Goal: Information Seeking & Learning: Check status

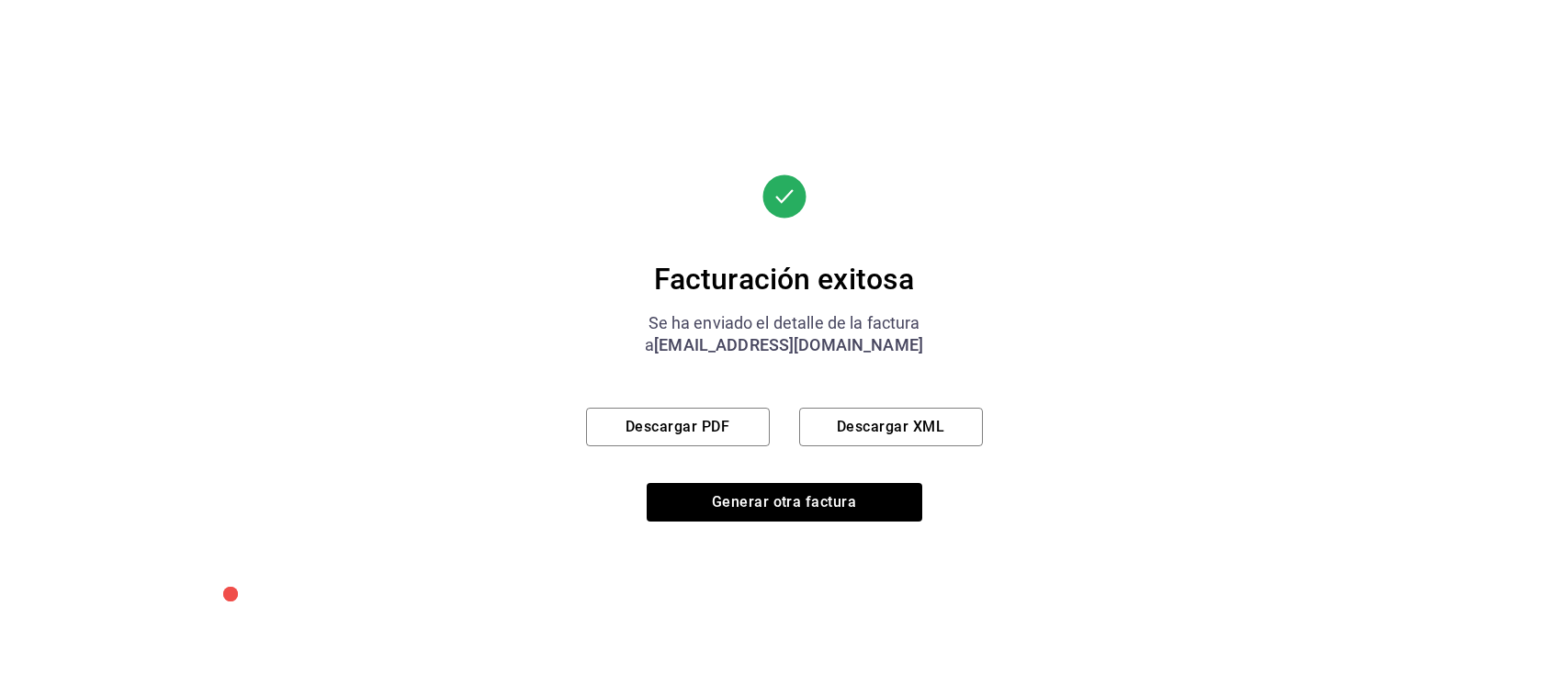
click at [842, 508] on button "Generar otra factura" at bounding box center [784, 503] width 276 height 39
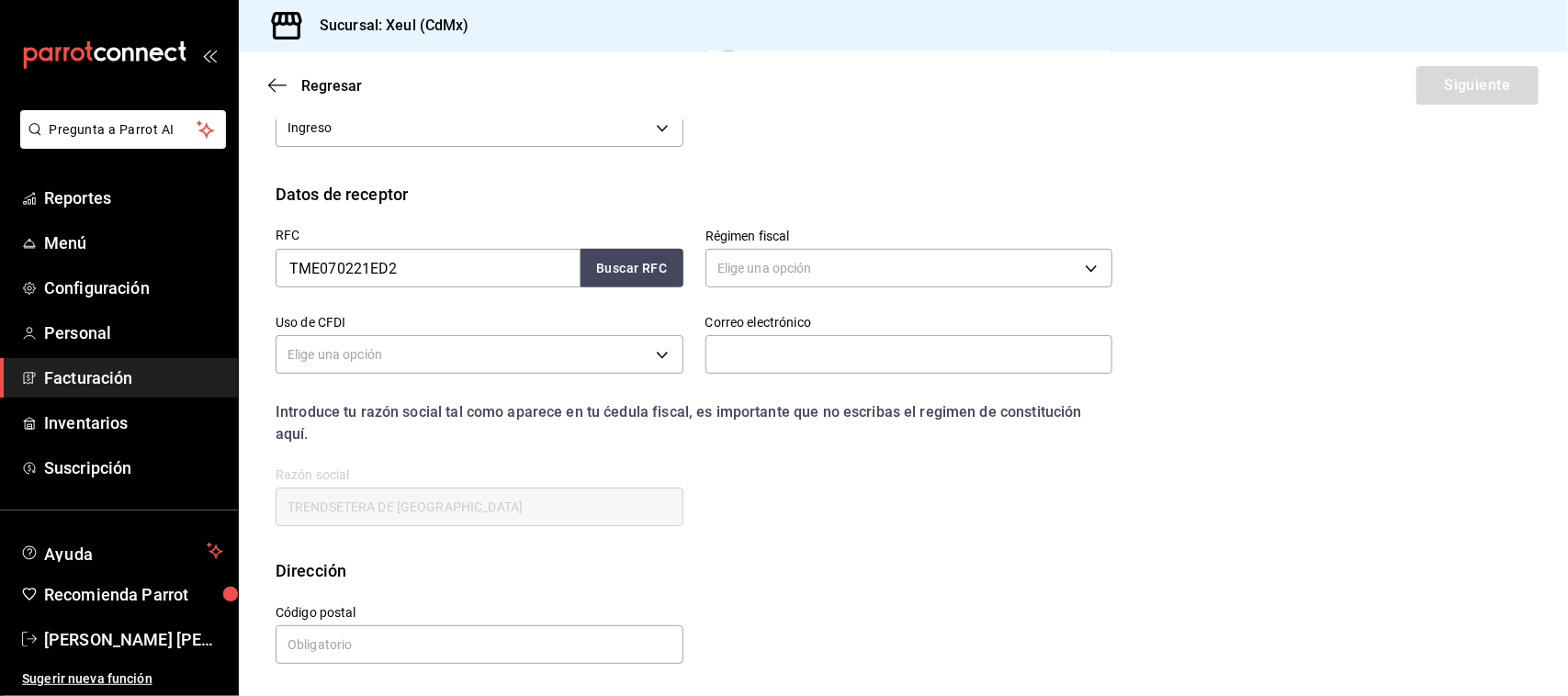
scroll to position [182, 0]
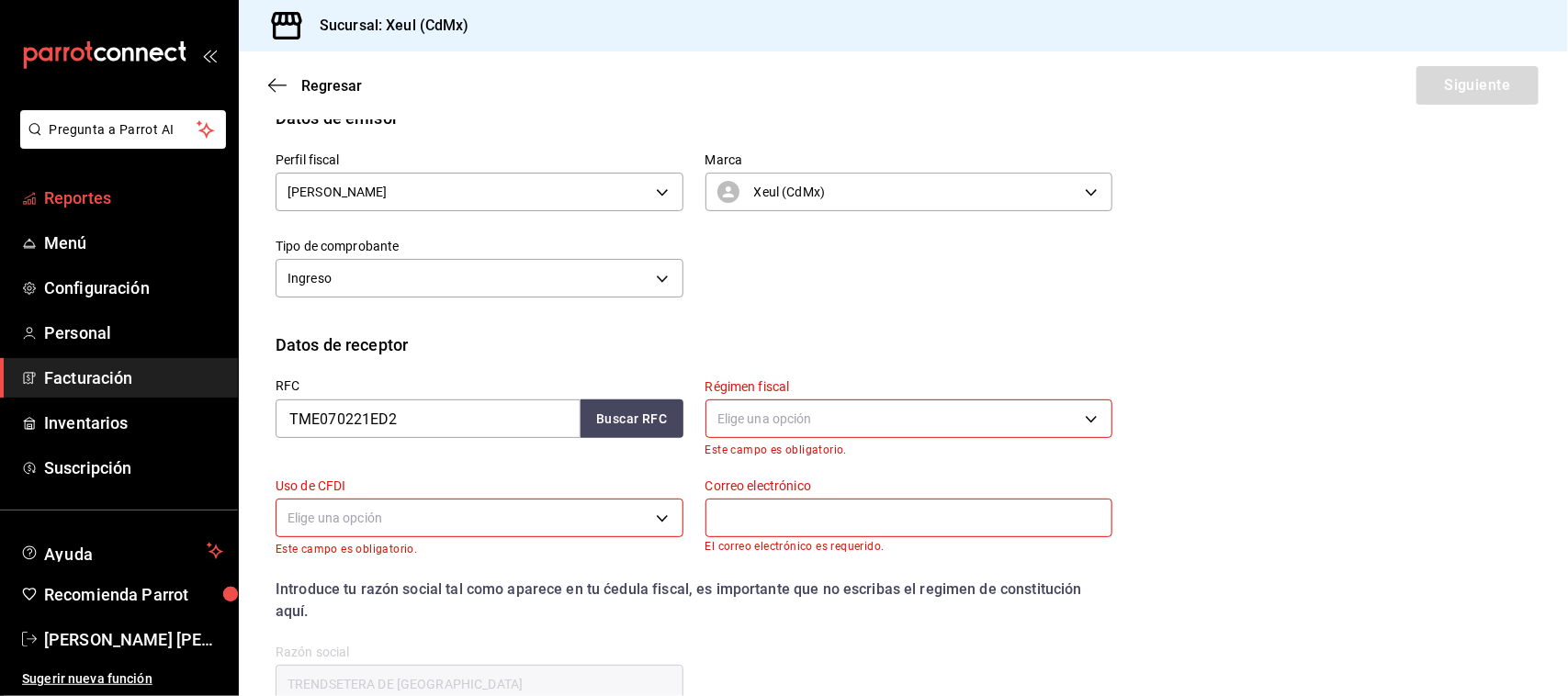
click at [74, 199] on span "Reportes" at bounding box center [134, 197] width 179 height 24
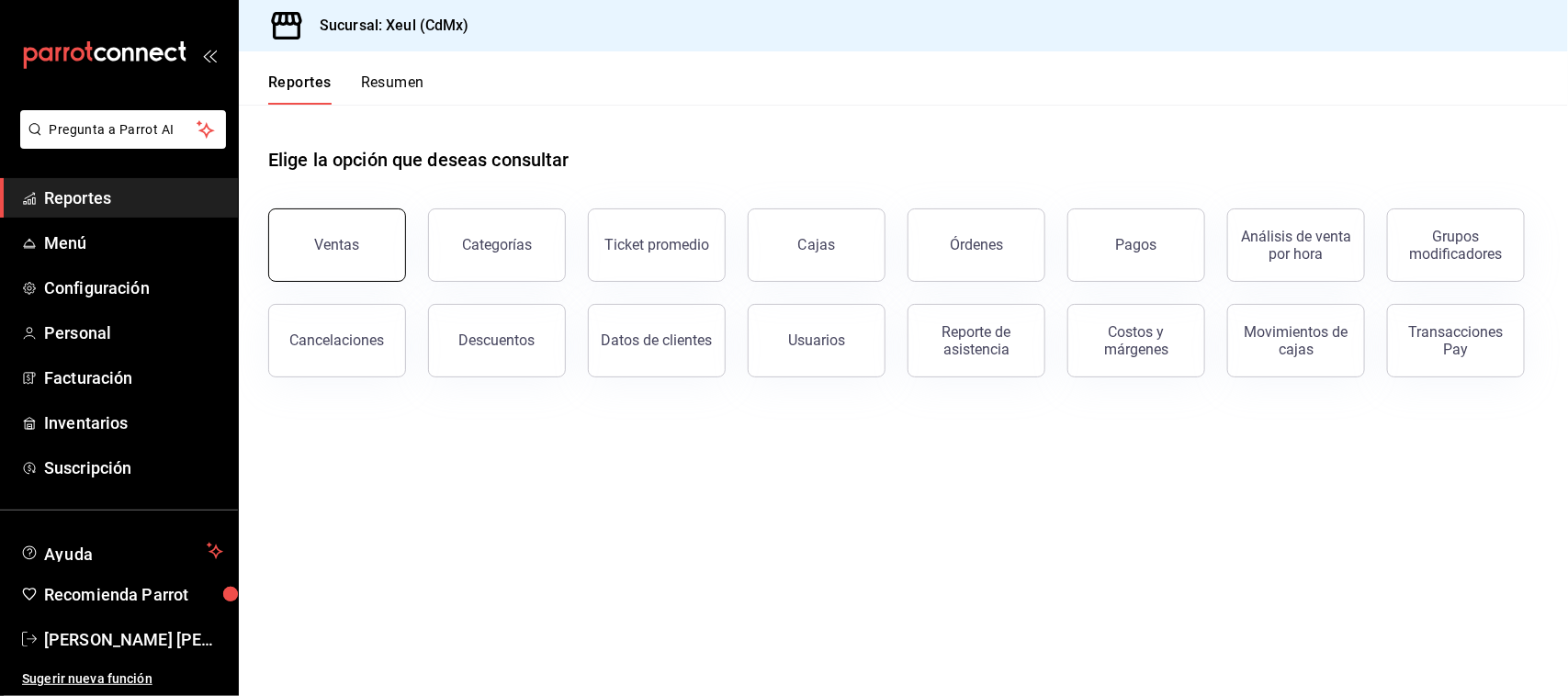
click at [327, 263] on button "Ventas" at bounding box center [336, 245] width 137 height 73
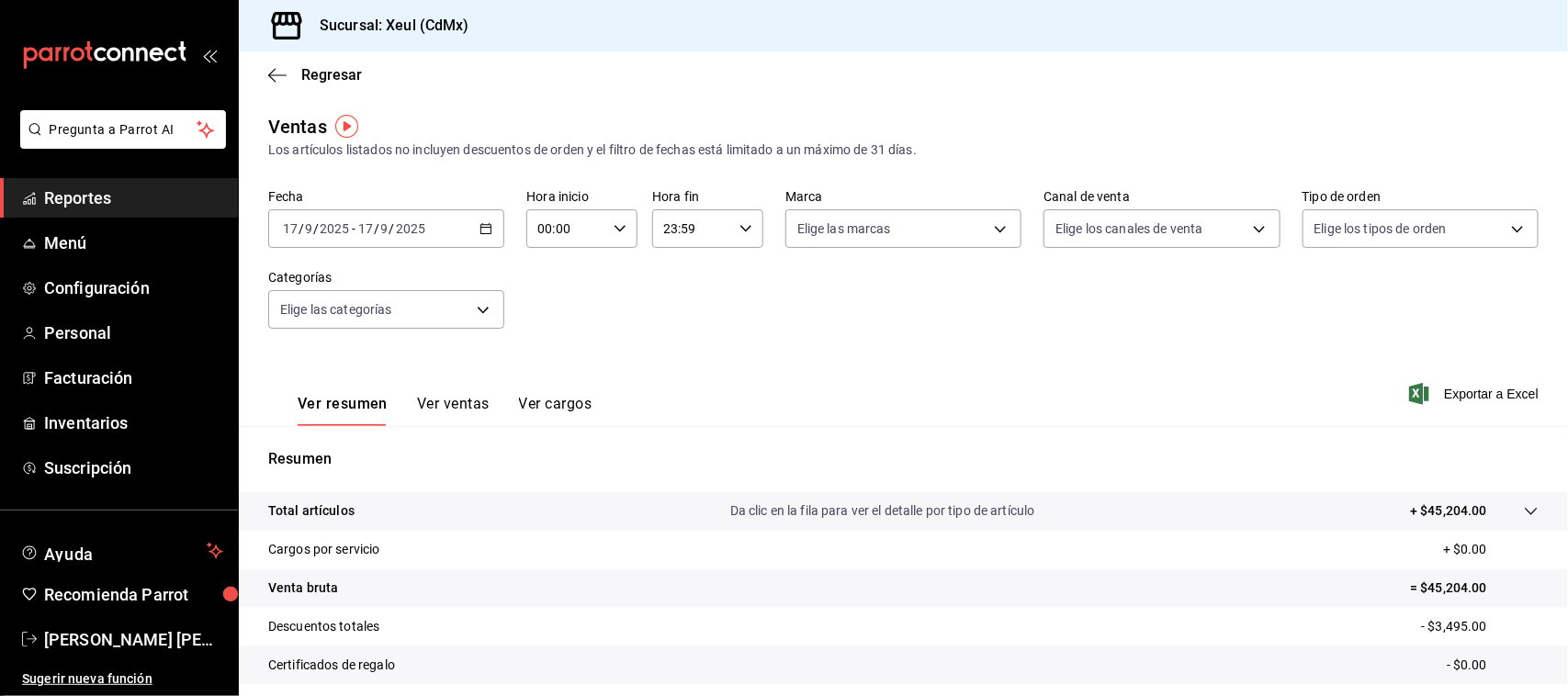
click at [484, 228] on icon "button" at bounding box center [486, 228] width 13 height 13
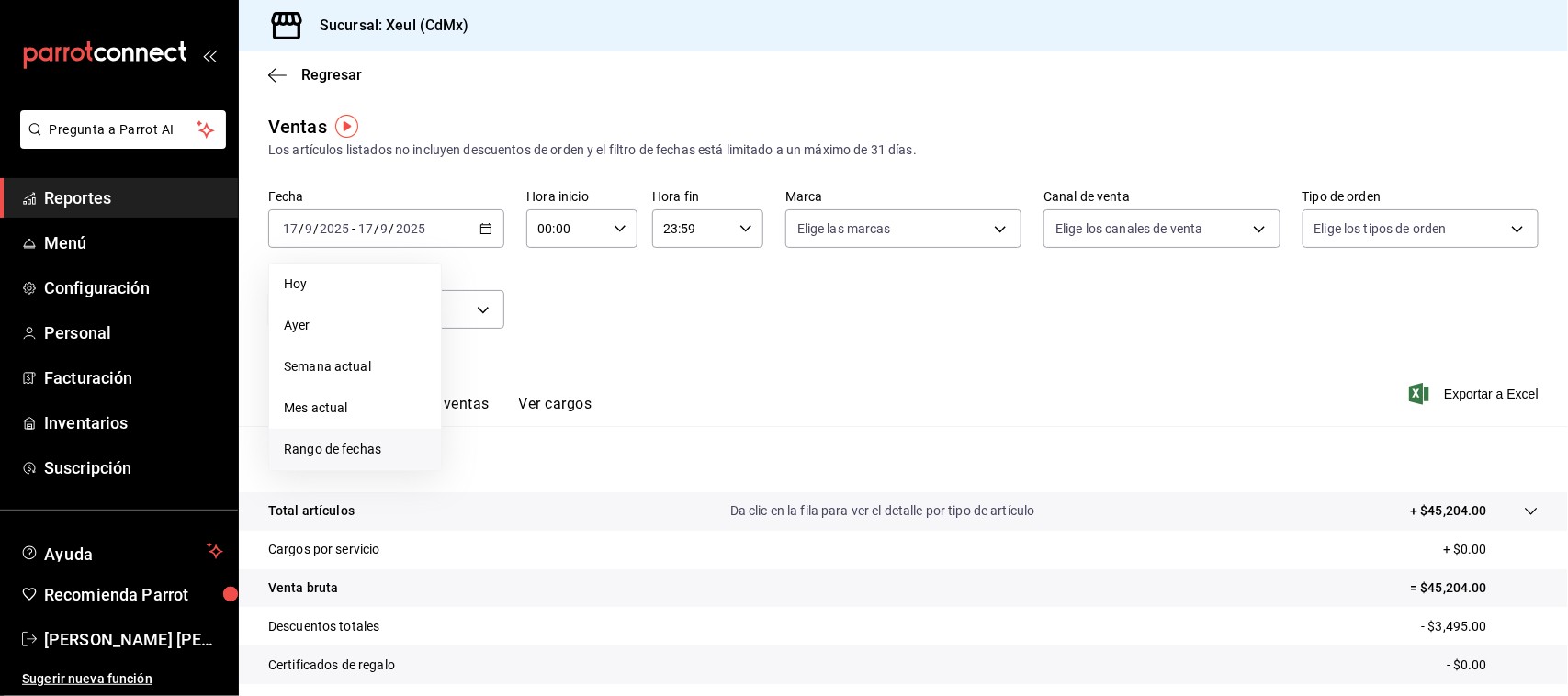
click at [382, 455] on span "Rango de fechas" at bounding box center [355, 449] width 142 height 19
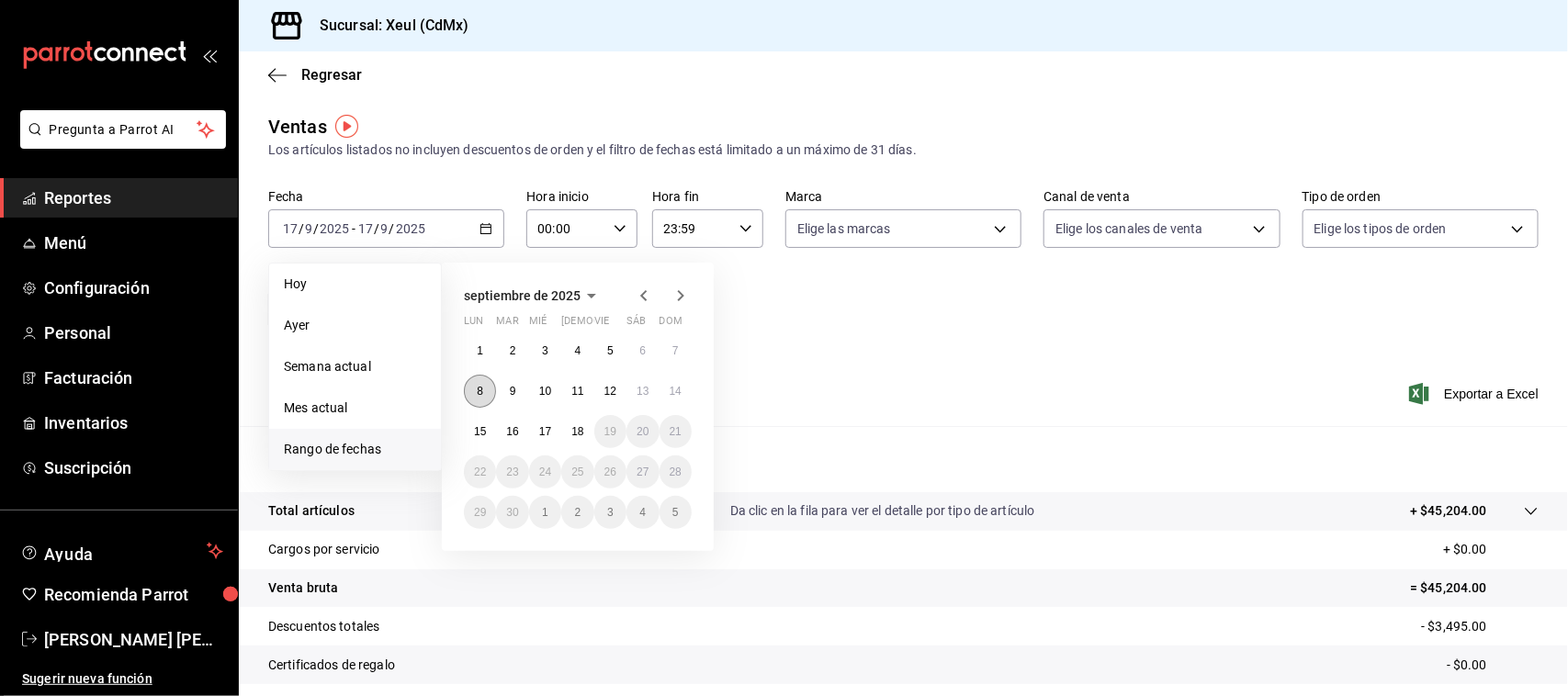
click at [484, 392] on button "8" at bounding box center [480, 391] width 32 height 33
click at [678, 395] on abbr "14" at bounding box center [676, 391] width 12 height 13
